Goal: Register for event/course

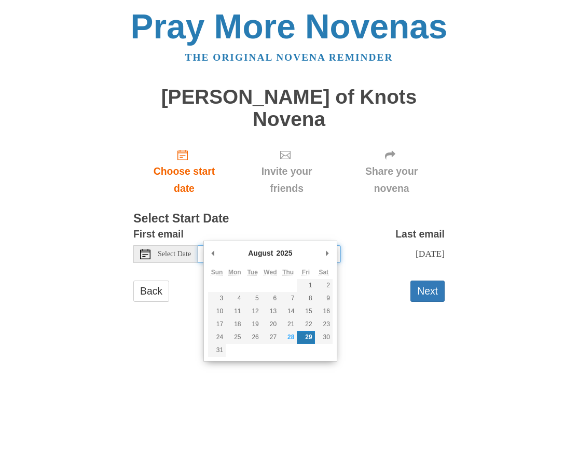
click at [297, 245] on input "Friday, August 29th" at bounding box center [269, 254] width 143 height 18
type input "Saturday, August 30th"
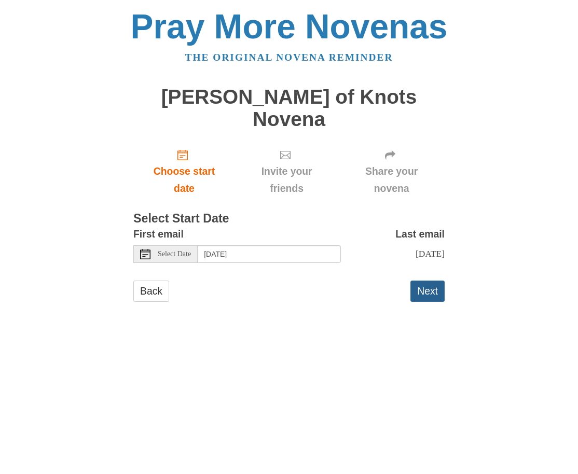
click at [429, 281] on button "Next" at bounding box center [427, 291] width 34 height 21
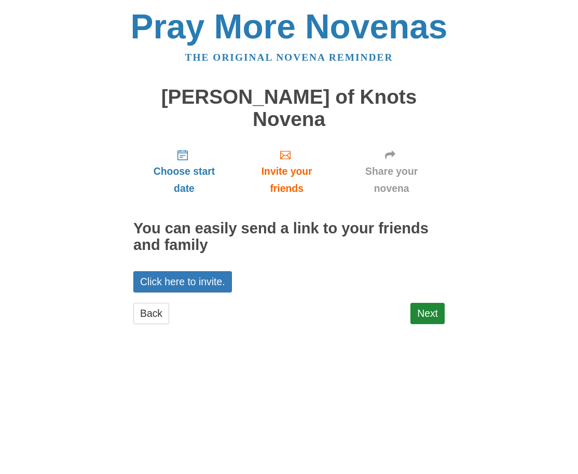
click at [189, 271] on link "Click here to invite." at bounding box center [182, 281] width 99 height 21
click at [435, 303] on link "Next" at bounding box center [427, 313] width 34 height 21
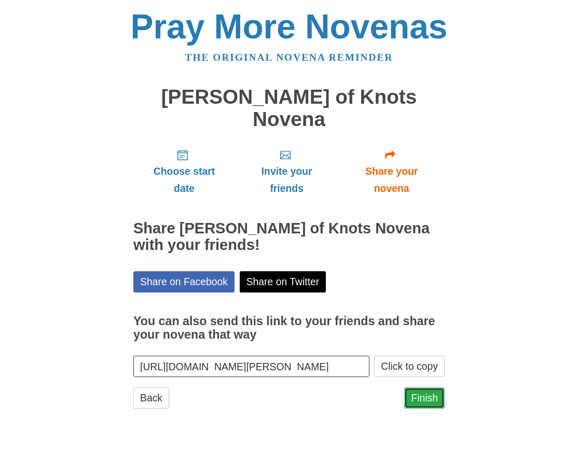
click at [428, 387] on link "Finish" at bounding box center [424, 397] width 40 height 21
